Goal: Task Accomplishment & Management: Use online tool/utility

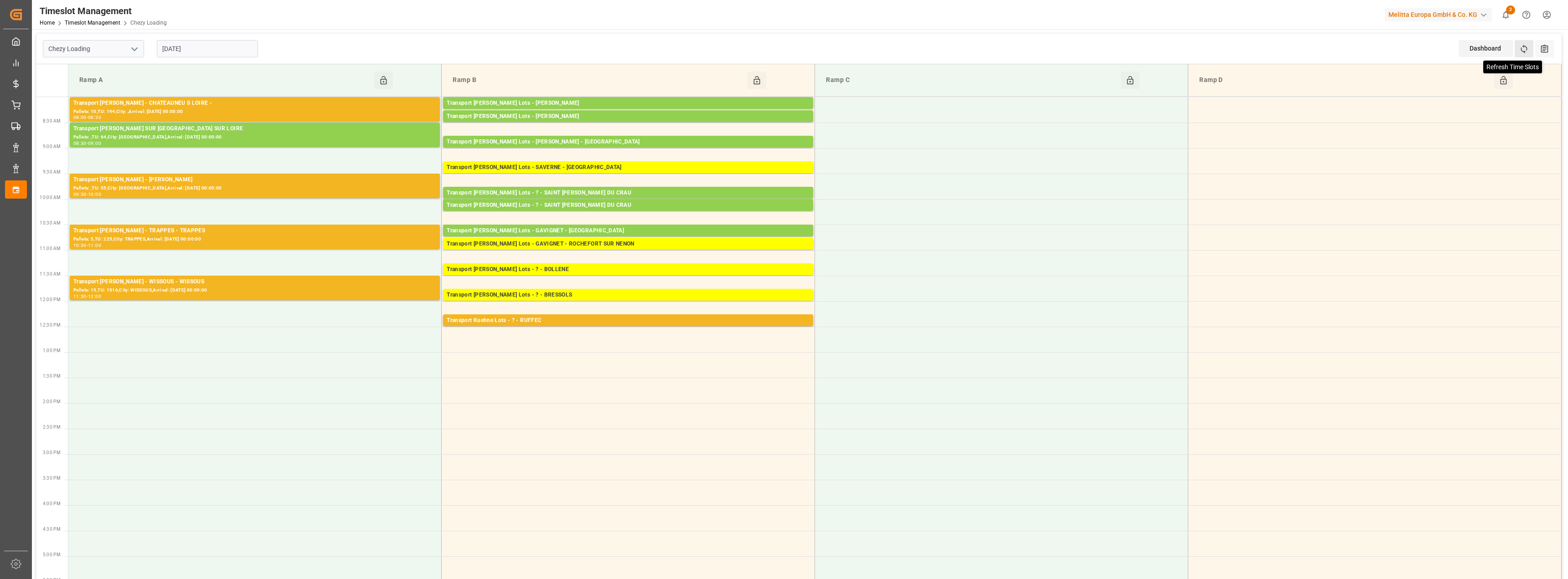
click at [1525, 48] on icon at bounding box center [1524, 49] width 10 height 10
